Goal: Find contact information

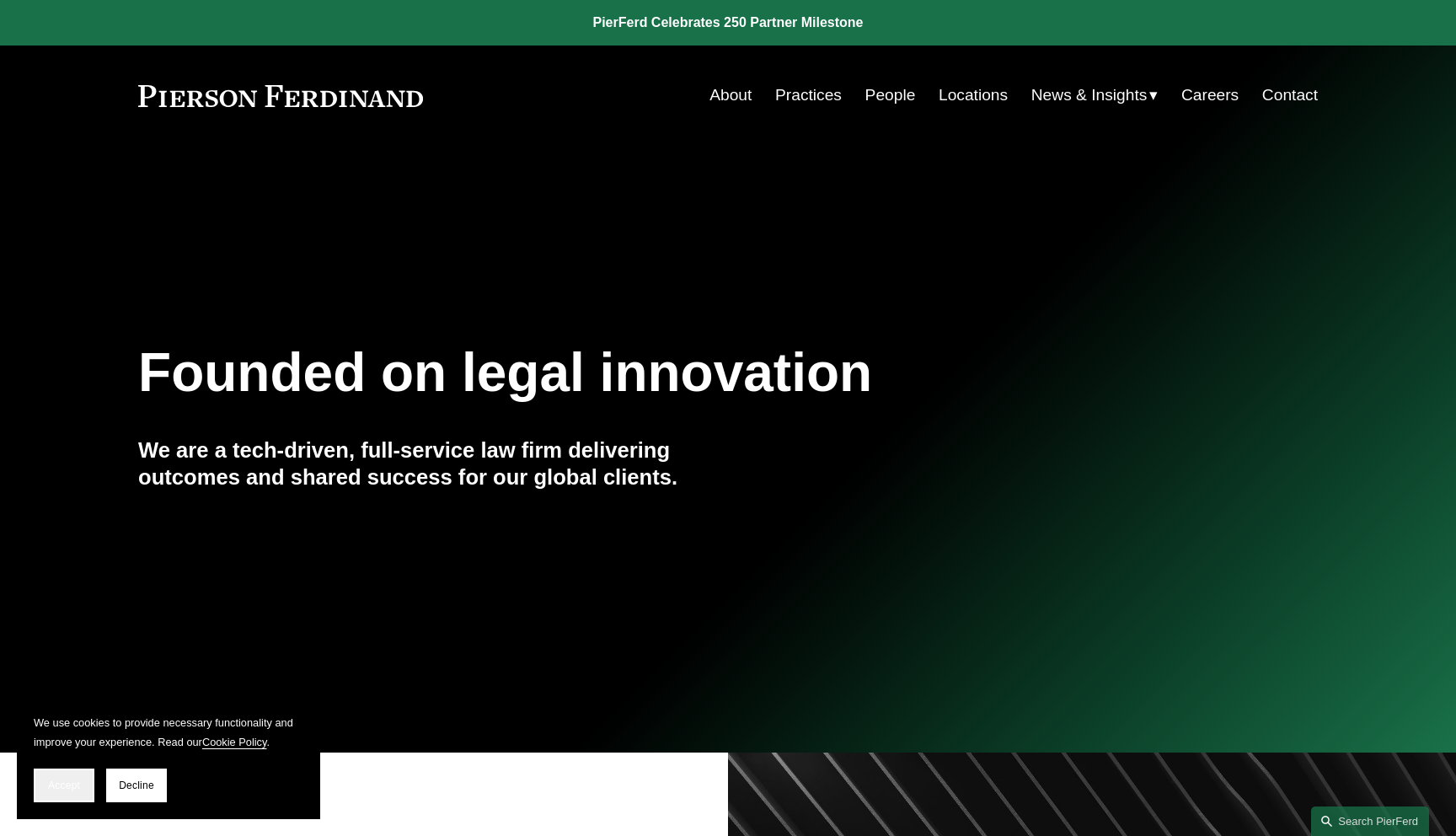
click at [70, 794] on button "Accept" at bounding box center [63, 786] width 61 height 33
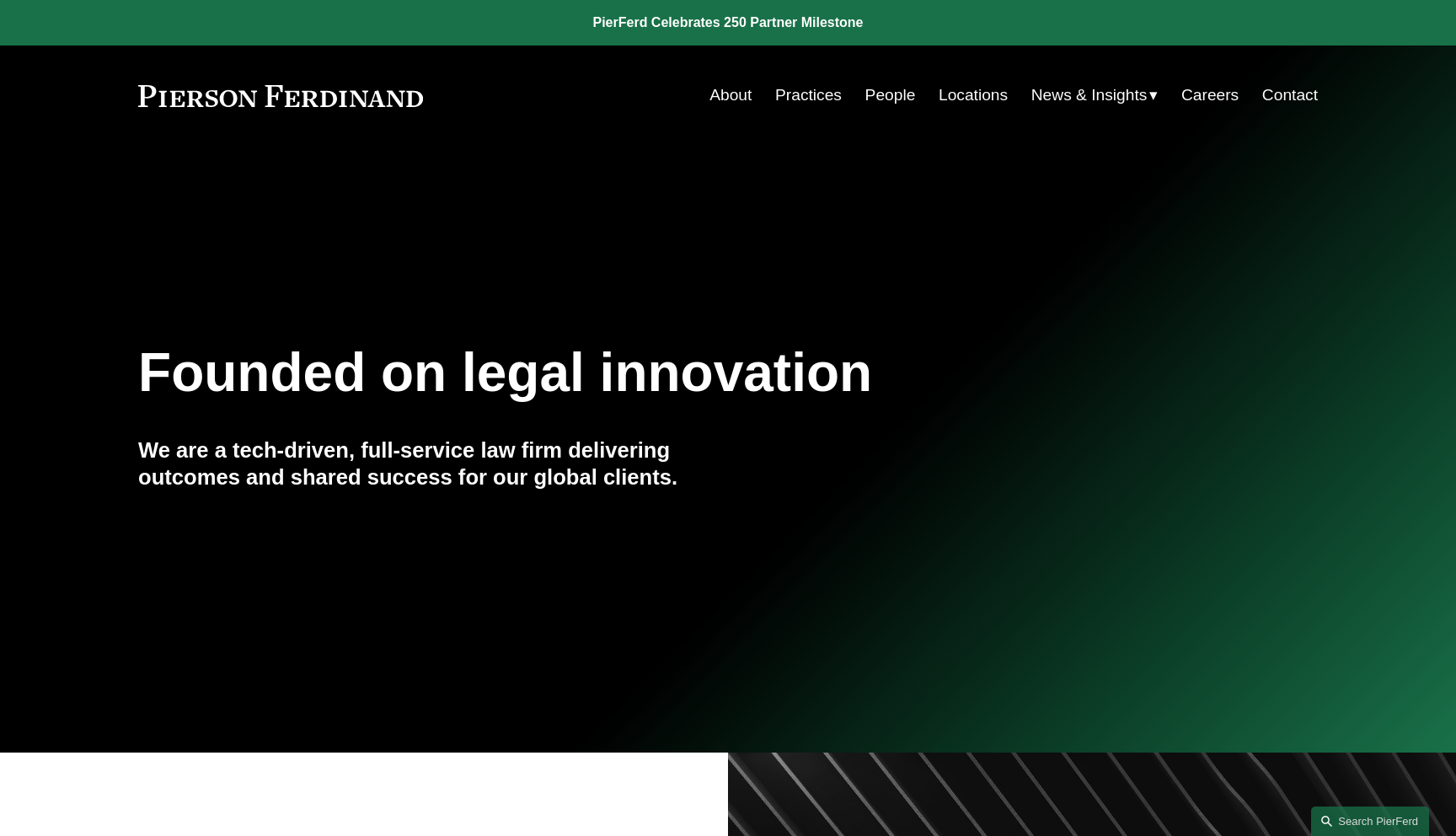
click at [971, 112] on div "Skip to Content About Practices People Locations" at bounding box center [728, 95] width 1456 height 100
click at [972, 97] on link "Locations" at bounding box center [973, 95] width 69 height 32
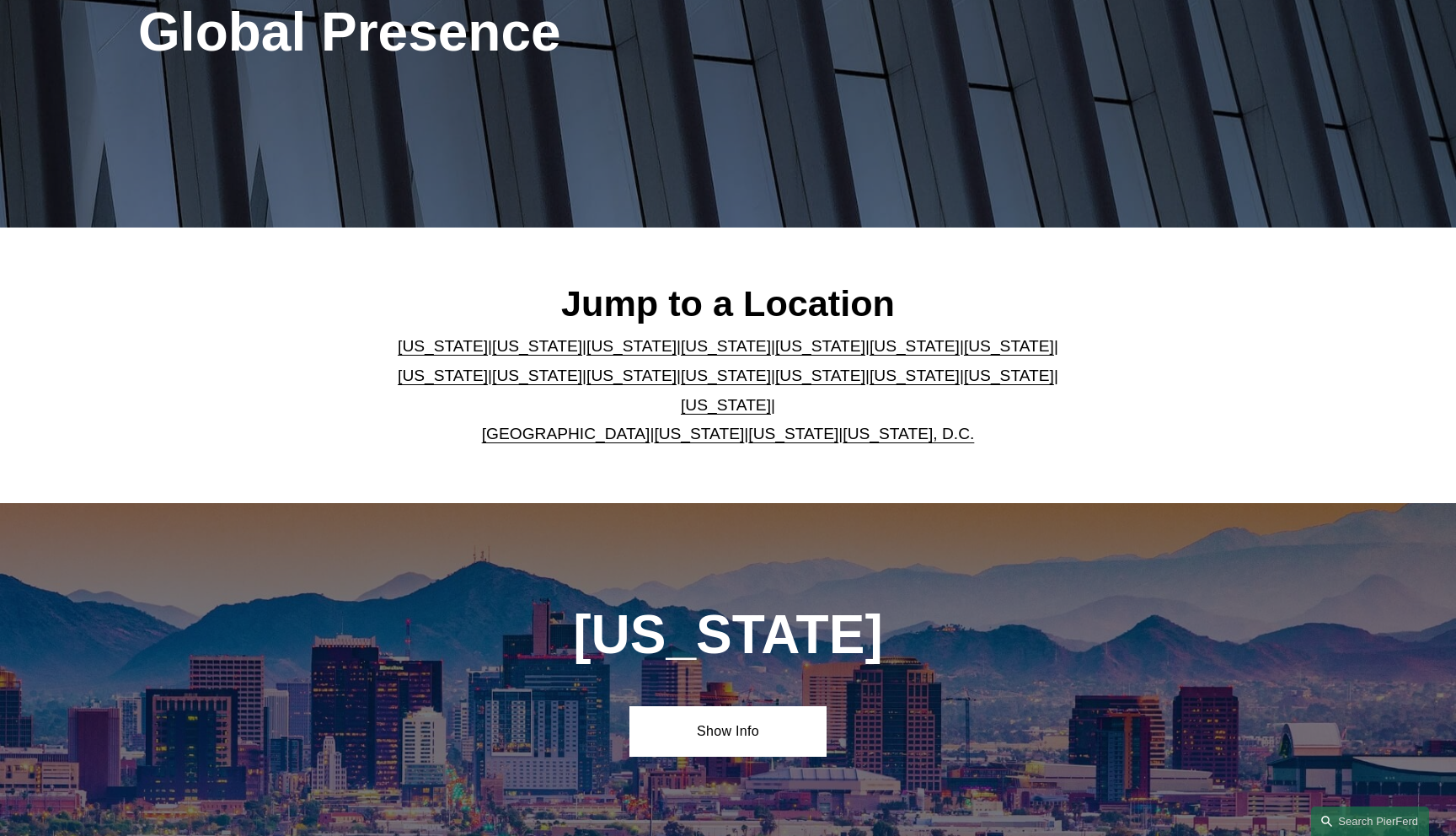
click at [765, 425] on link "[US_STATE]" at bounding box center [794, 433] width 90 height 18
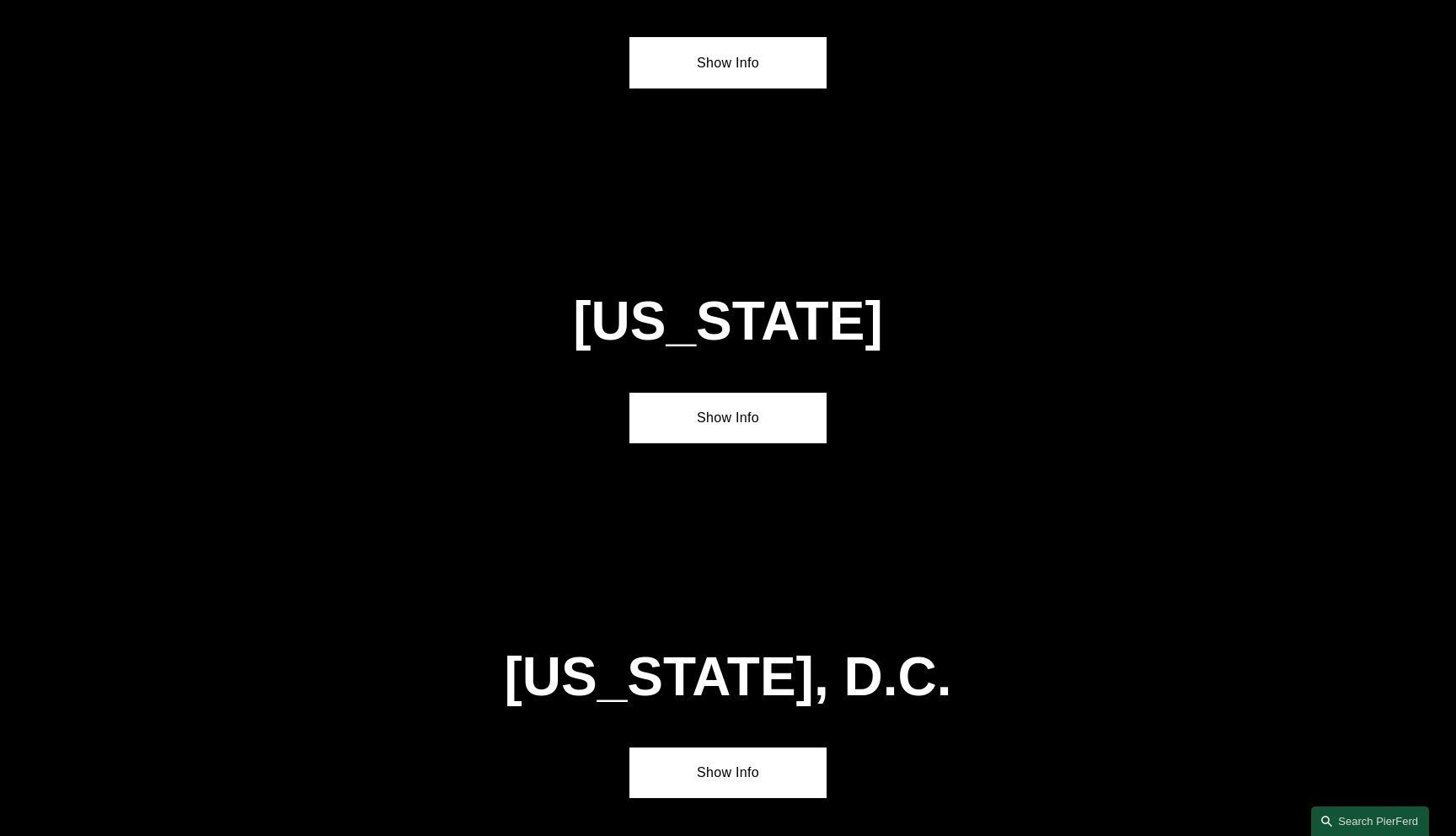
scroll to position [6808, 0]
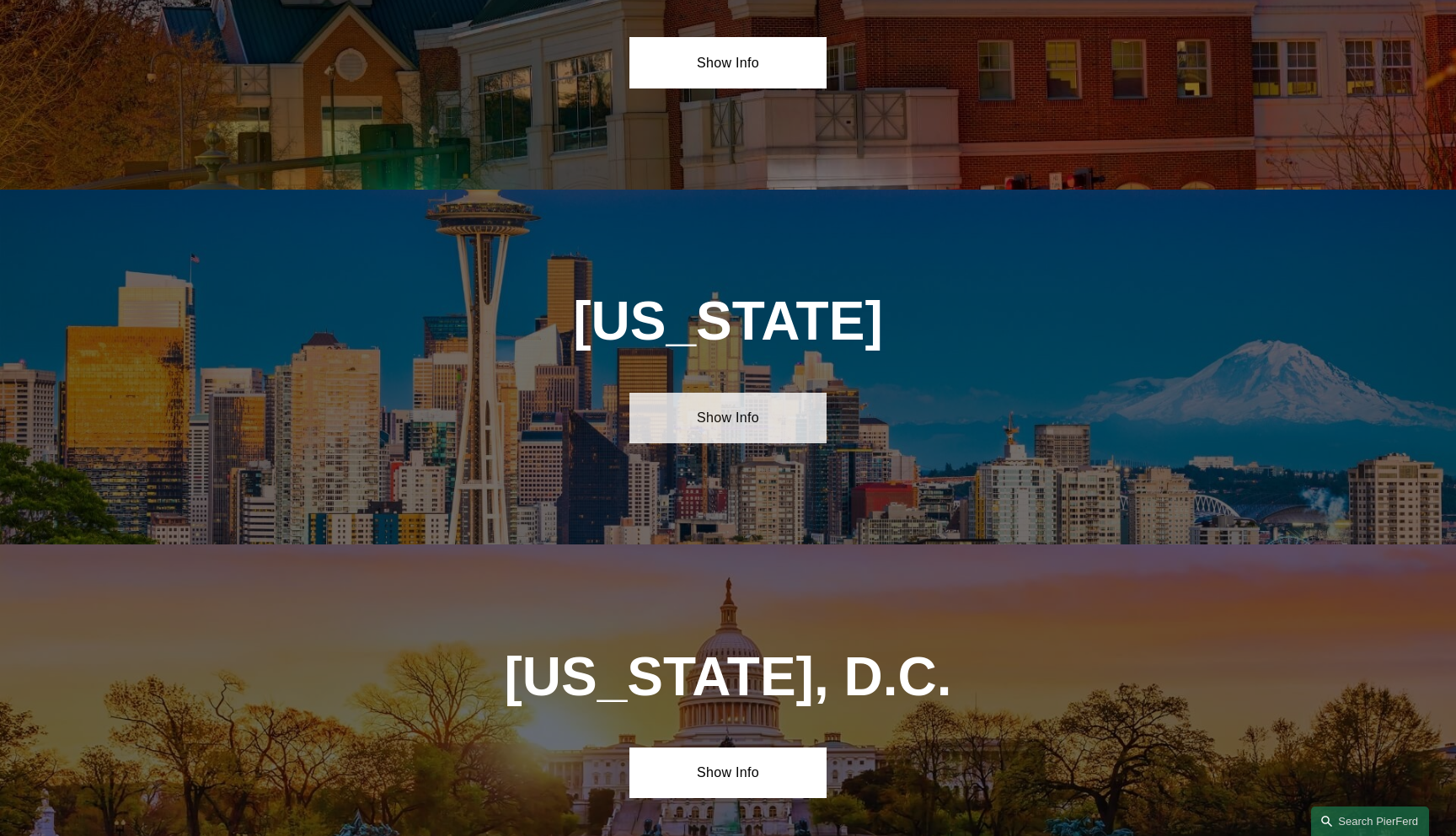
click at [765, 393] on link "Show Info" at bounding box center [728, 418] width 196 height 50
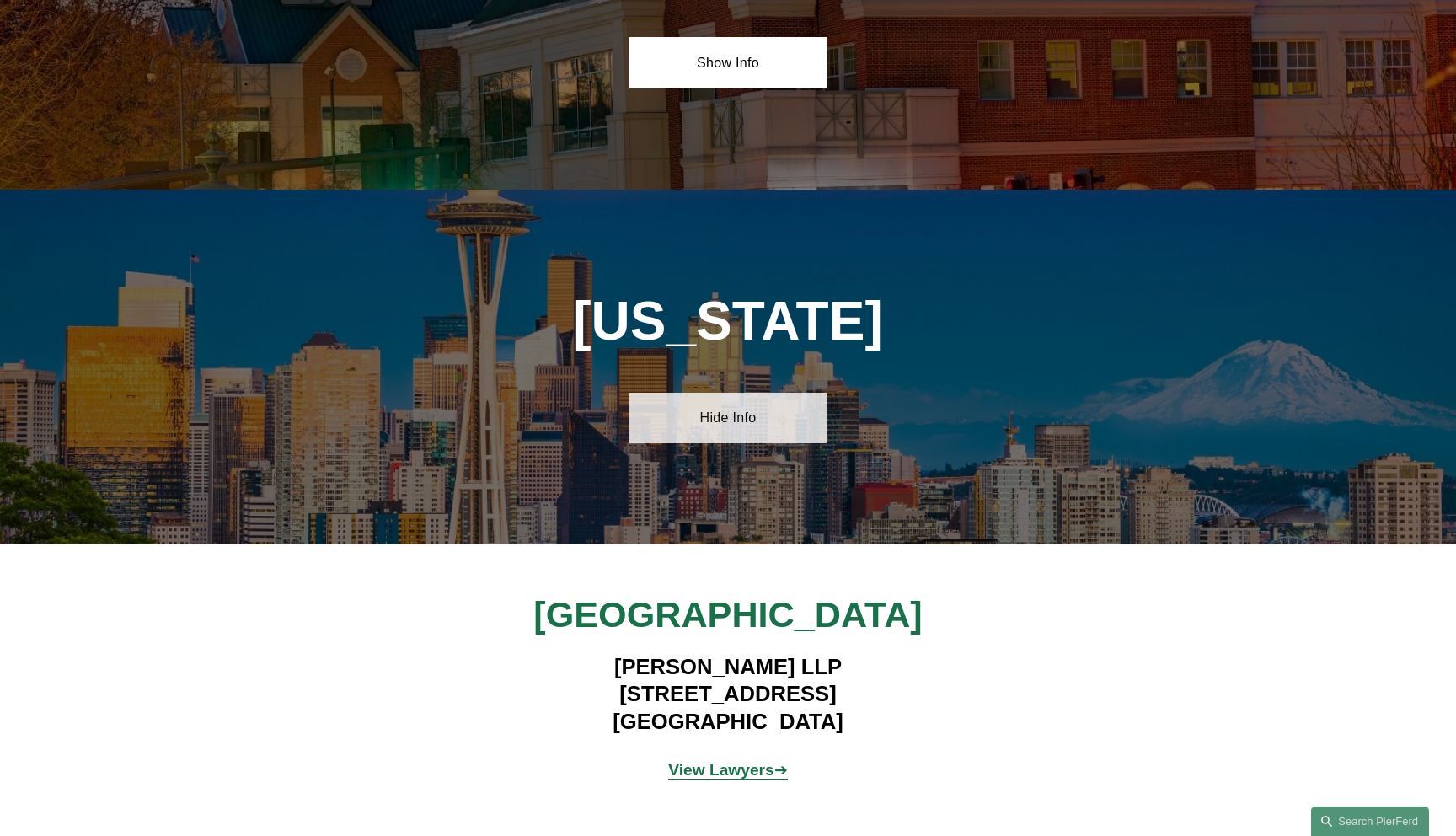
click at [765, 393] on link "Hide Info" at bounding box center [728, 418] width 196 height 50
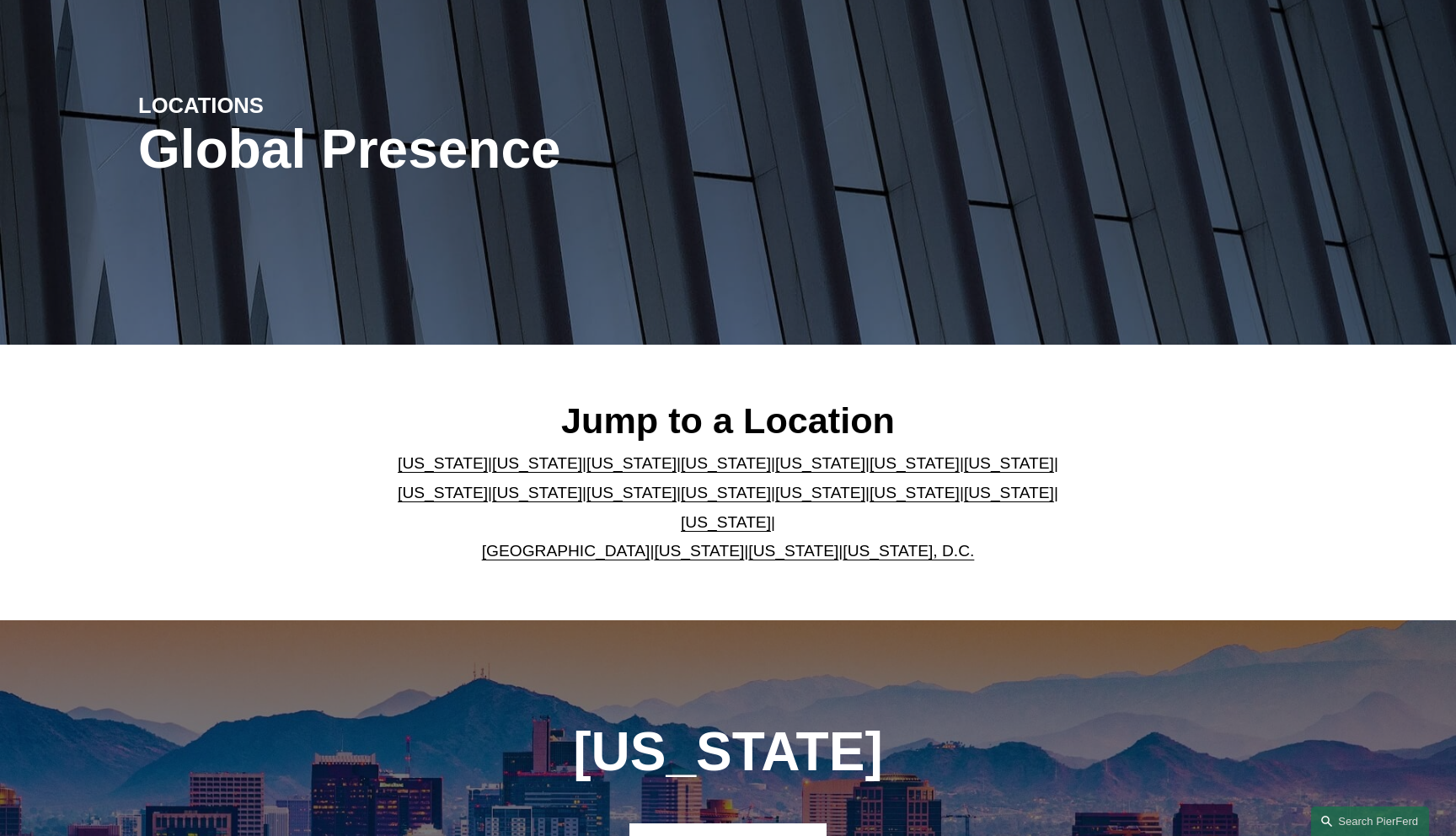
scroll to position [0, 0]
